Goal: Information Seeking & Learning: Learn about a topic

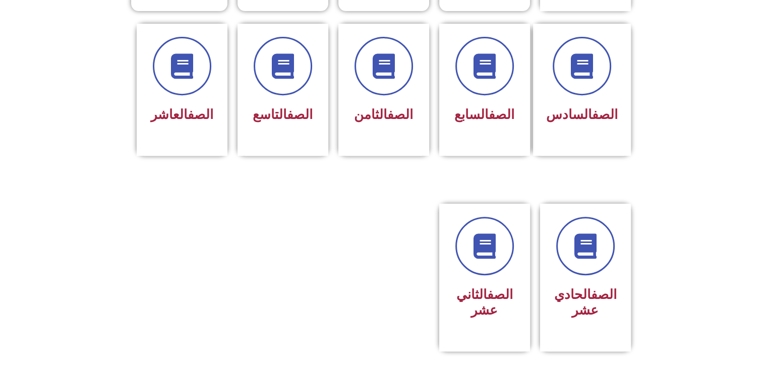
scroll to position [422, 0]
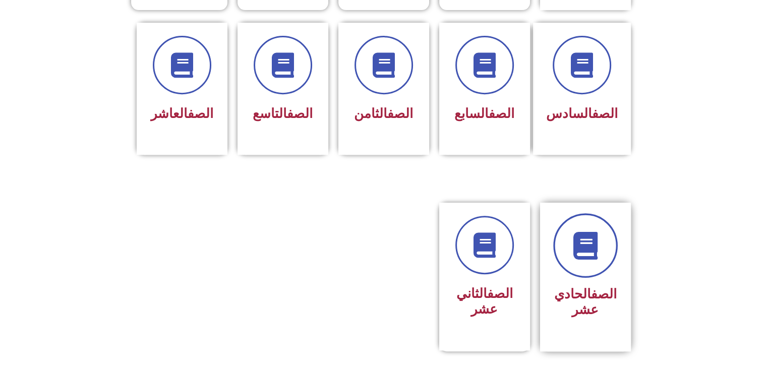
click at [597, 232] on icon at bounding box center [585, 246] width 28 height 28
click at [592, 244] on link at bounding box center [585, 245] width 65 height 65
click at [468, 253] on div at bounding box center [485, 245] width 64 height 58
click at [179, 106] on span "الصف العاشر" at bounding box center [182, 113] width 63 height 15
click at [593, 288] on h3 "الصف الحادي عشر" at bounding box center [586, 301] width 64 height 31
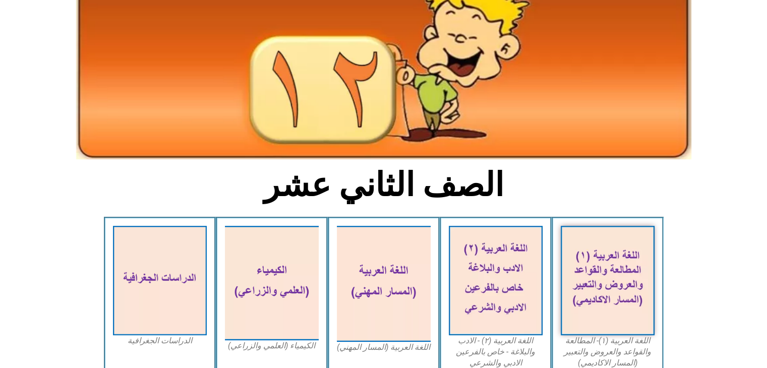
scroll to position [91, 0]
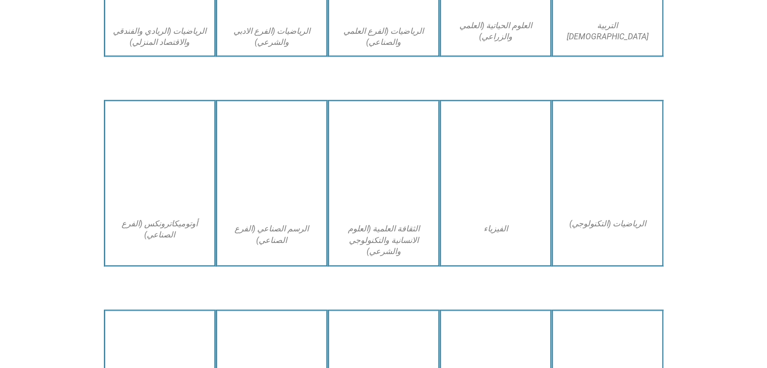
scroll to position [805, 0]
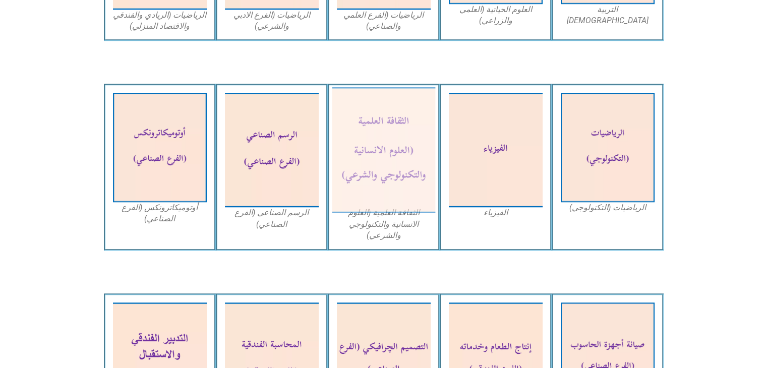
click at [379, 142] on img at bounding box center [383, 150] width 103 height 126
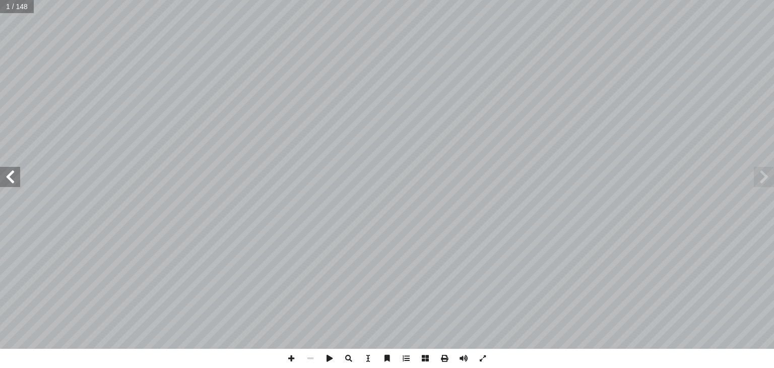
click at [16, 185] on span at bounding box center [10, 177] width 20 height 20
click at [482, 357] on span at bounding box center [482, 358] width 19 height 19
